Goal: Find specific page/section: Find specific page/section

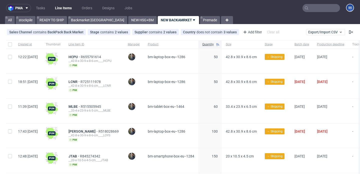
click at [57, 15] on nav "pma Tasks Line Items Orders Designs Jobs SS" at bounding box center [180, 8] width 360 height 16
click at [54, 20] on link "READY TO SHIP" at bounding box center [52, 20] width 31 height 8
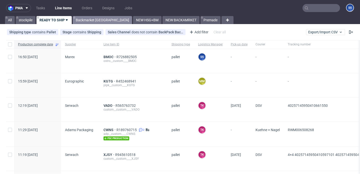
click at [91, 22] on link "Backmarket [GEOGRAPHIC_DATA]" at bounding box center [102, 20] width 59 height 8
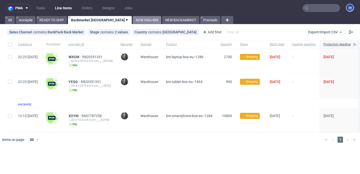
click at [133, 18] on link "NEW HSG+BM" at bounding box center [147, 20] width 29 height 8
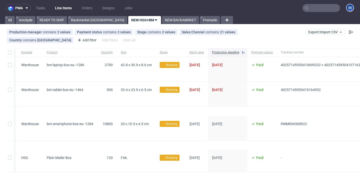
scroll to position [0, 177]
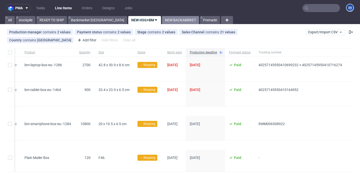
click at [162, 20] on link "NEW BACKAMRKET" at bounding box center [180, 20] width 37 height 8
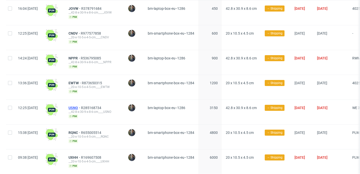
click at [81, 106] on span "USNO" at bounding box center [75, 108] width 13 height 4
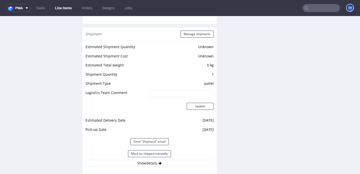
scroll to position [393, 0]
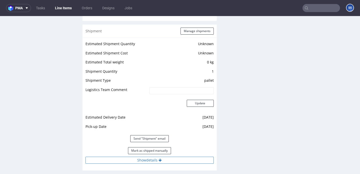
click at [159, 162] on icon at bounding box center [160, 160] width 3 height 4
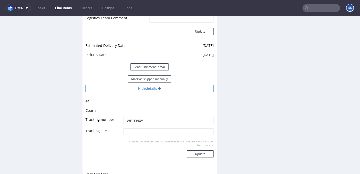
scroll to position [490, 0]
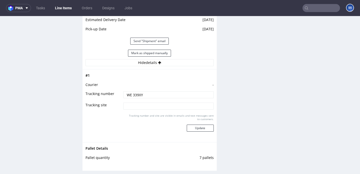
drag, startPoint x: 147, startPoint y: 99, endPoint x: 122, endPoint y: 99, distance: 24.8
click at [123, 98] on input "WE 339XY" at bounding box center [168, 94] width 90 height 7
